Goal: Find specific page/section: Find specific page/section

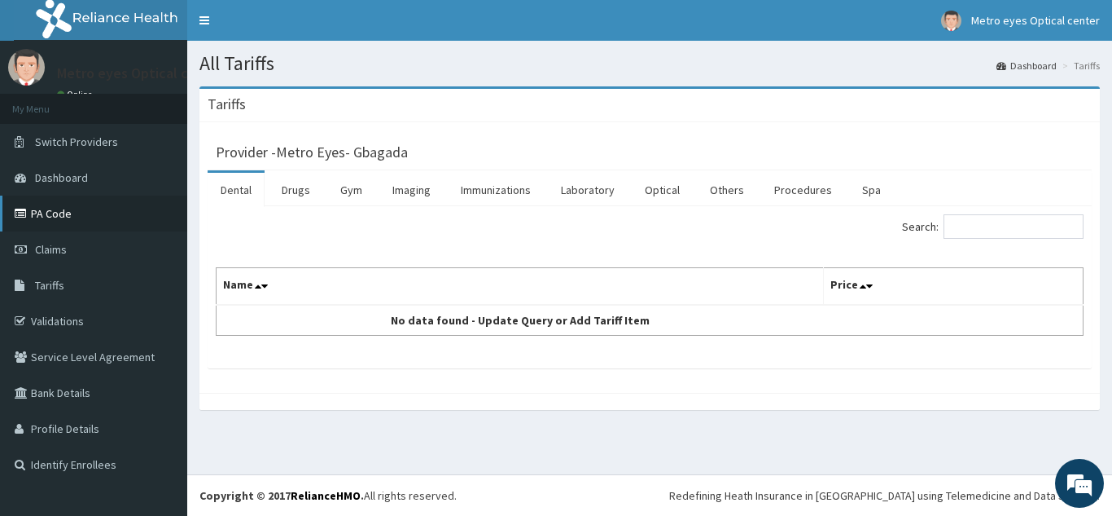
click at [47, 208] on link "PA Code" at bounding box center [93, 213] width 187 height 36
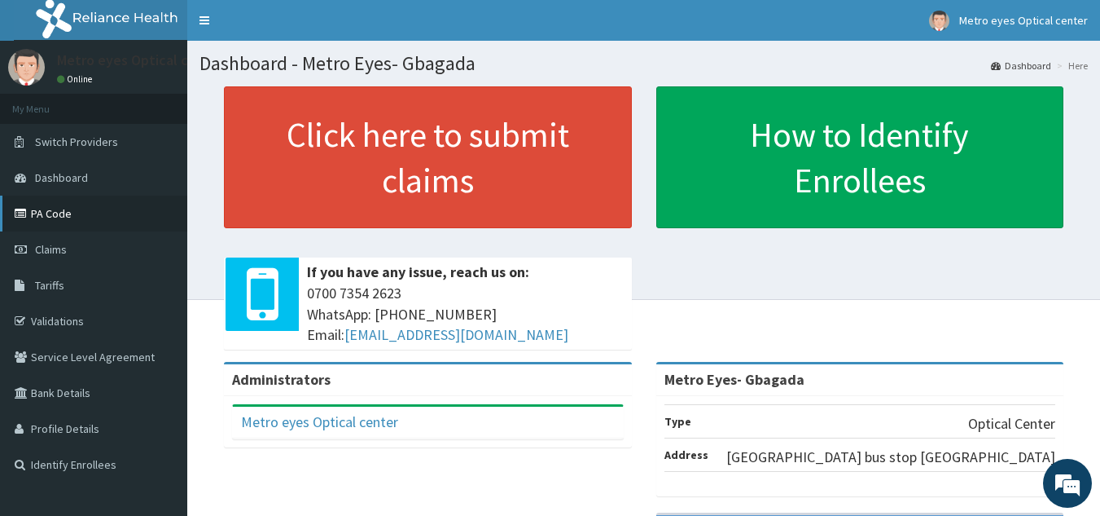
click at [66, 212] on link "PA Code" at bounding box center [93, 213] width 187 height 36
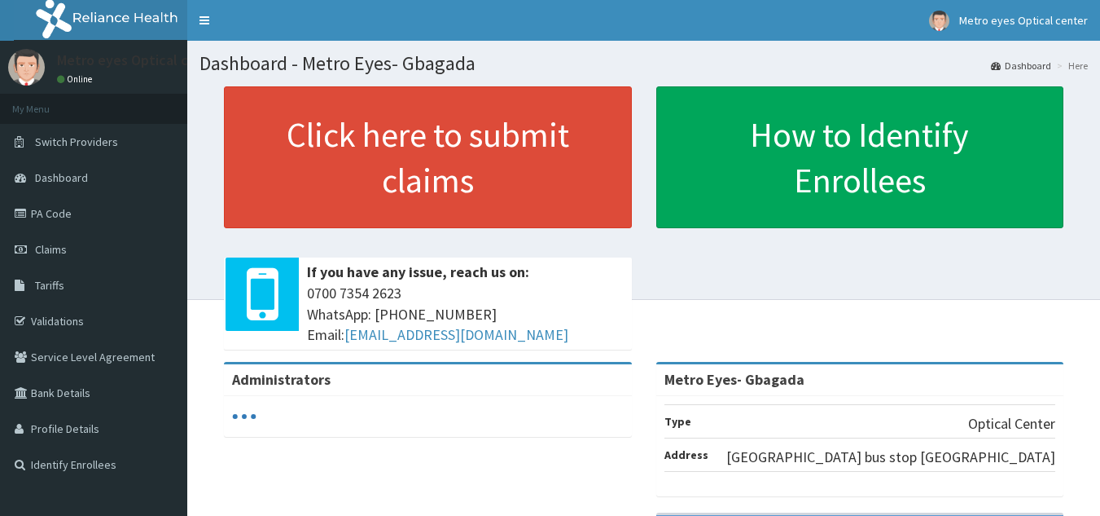
click at [66, 209] on link "PA Code" at bounding box center [93, 213] width 187 height 36
click at [62, 210] on link "PA Code" at bounding box center [93, 213] width 187 height 36
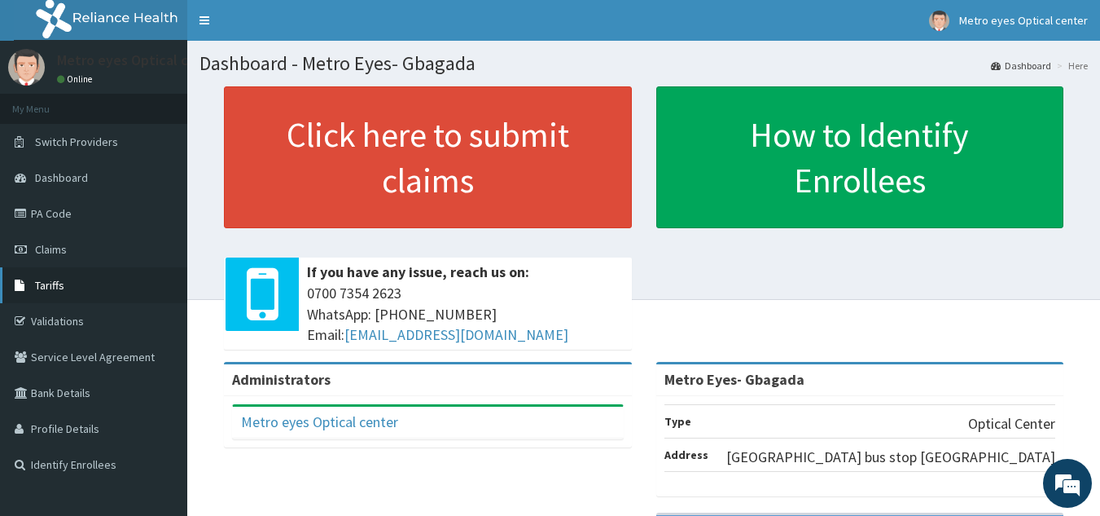
click at [55, 286] on span "Tariffs" at bounding box center [49, 285] width 29 height 15
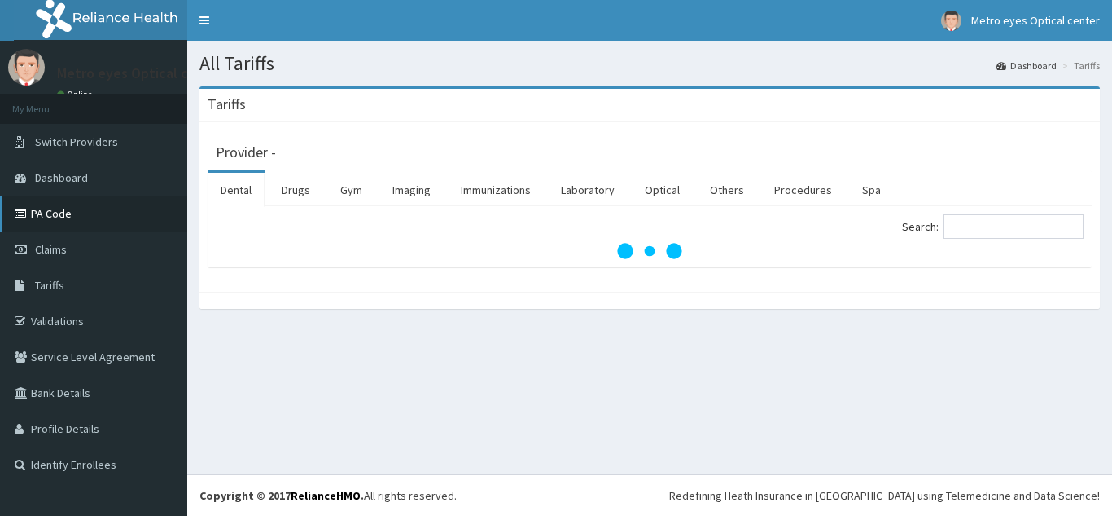
click at [147, 210] on link "PA Code" at bounding box center [93, 213] width 187 height 36
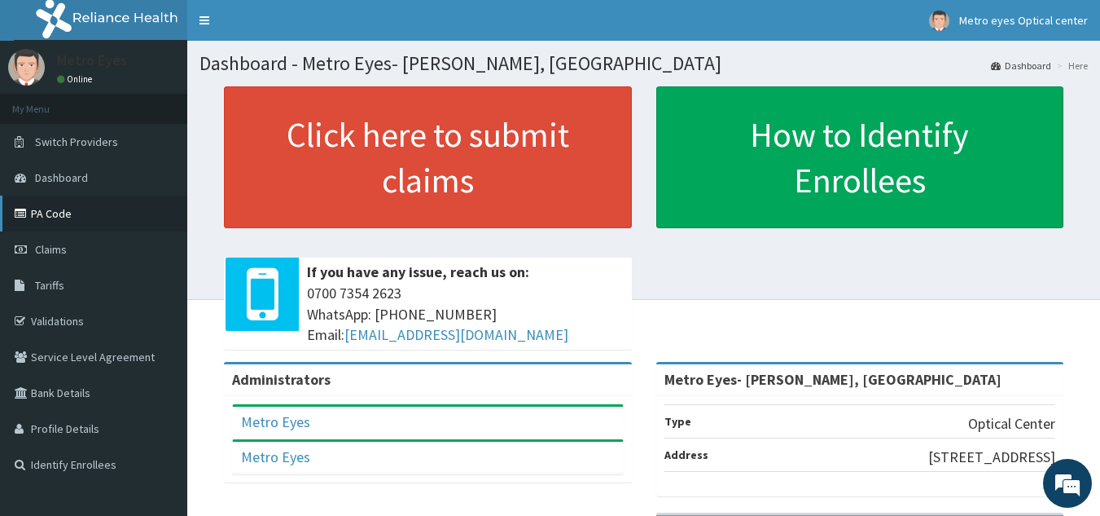
click at [65, 210] on link "PA Code" at bounding box center [93, 213] width 187 height 36
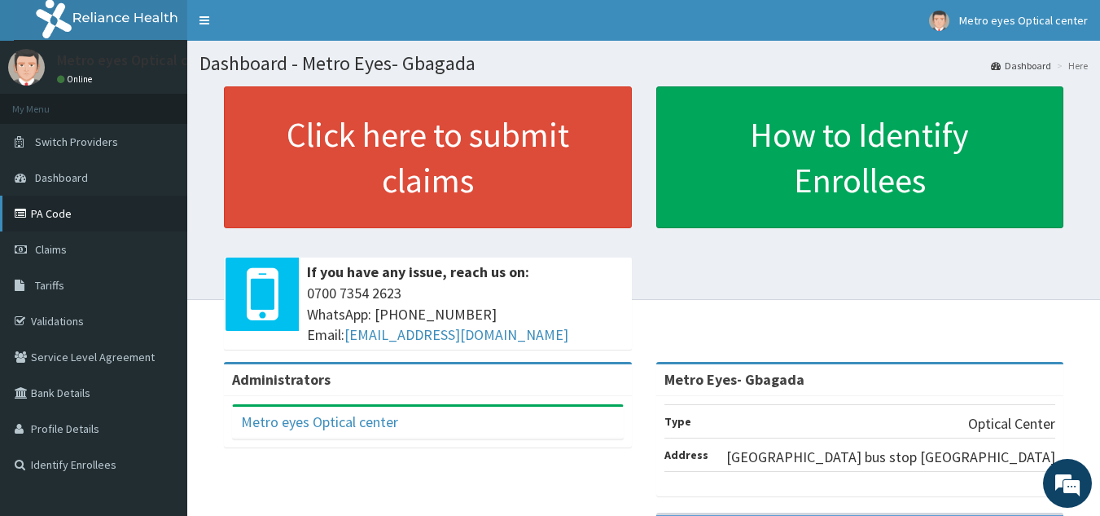
click at [55, 214] on link "PA Code" at bounding box center [93, 213] width 187 height 36
